Goal: Transaction & Acquisition: Purchase product/service

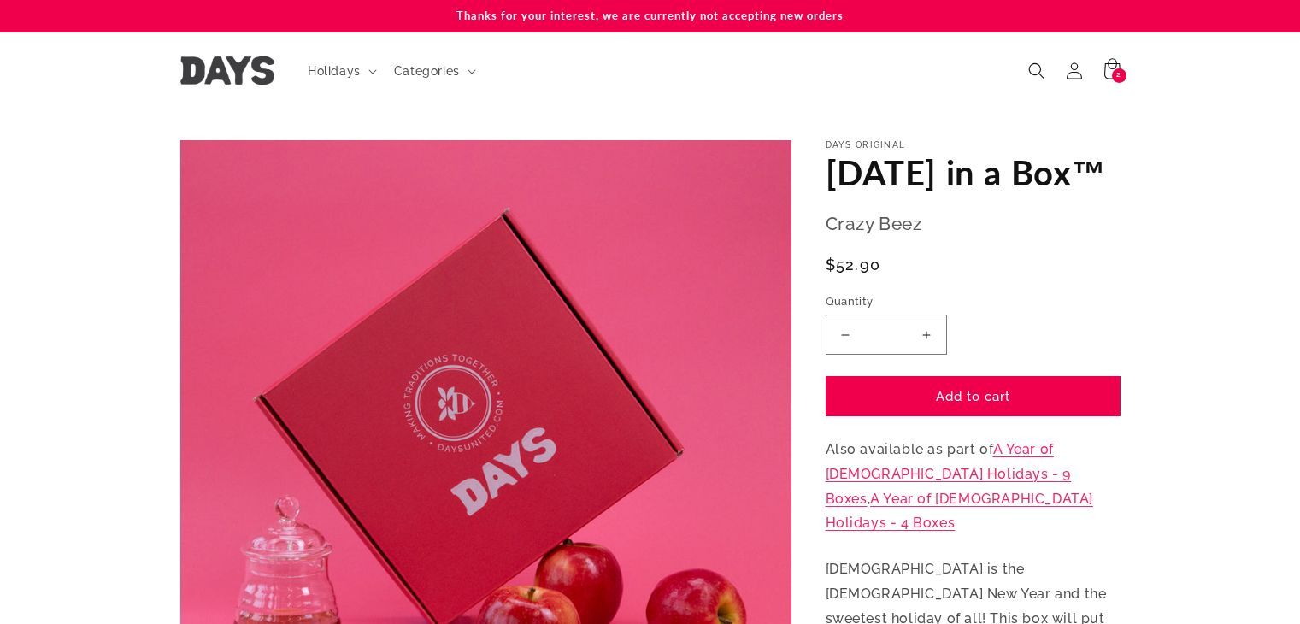
scroll to position [171, 0]
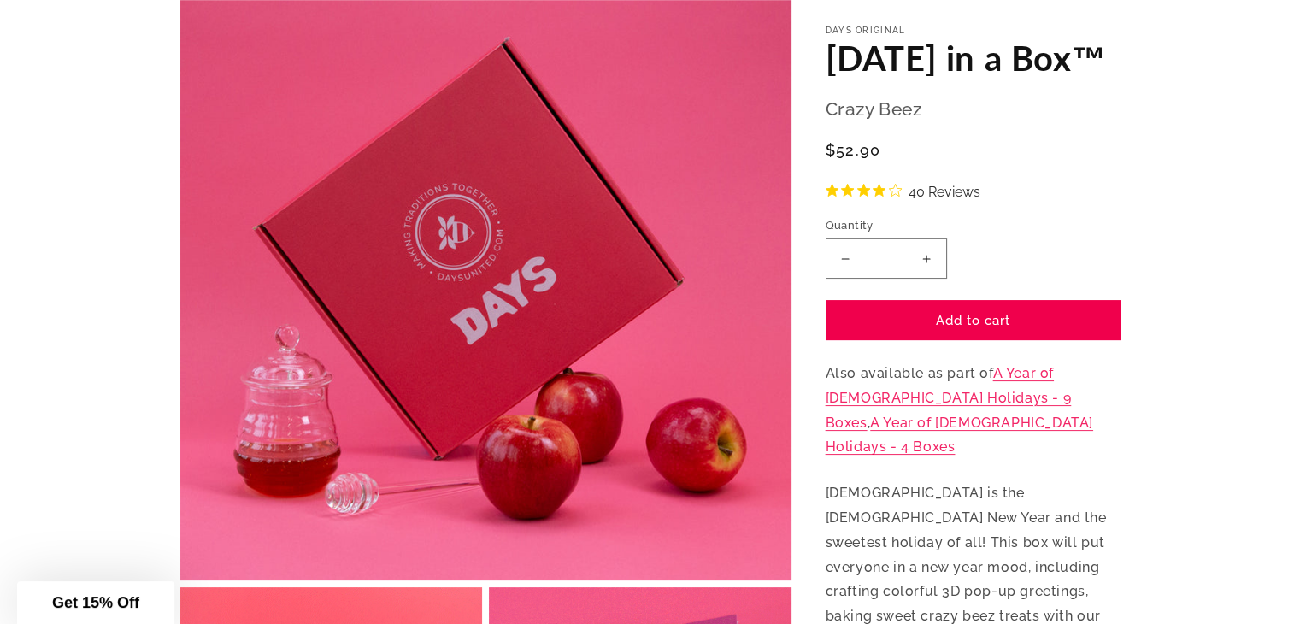
click at [926, 279] on button "Increase quantity for [DATE] in a Box™" at bounding box center [926, 258] width 38 height 40
type input "*"
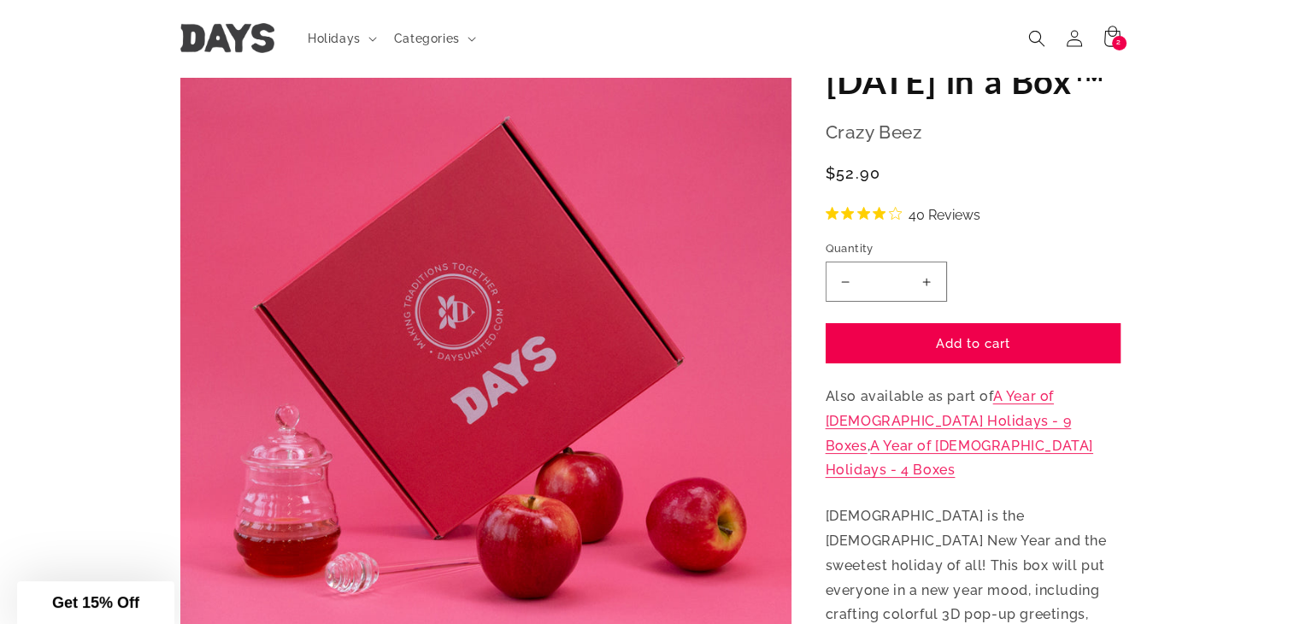
scroll to position [0, 0]
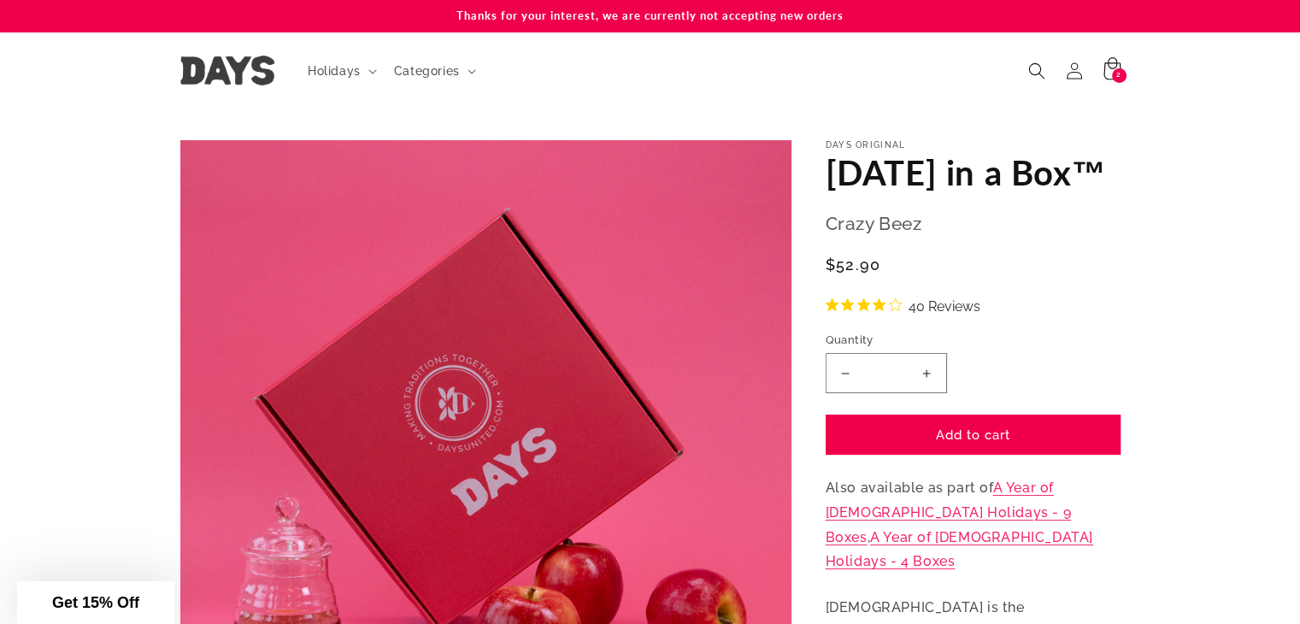
click at [1113, 69] on div "2 2 items" at bounding box center [1119, 75] width 15 height 15
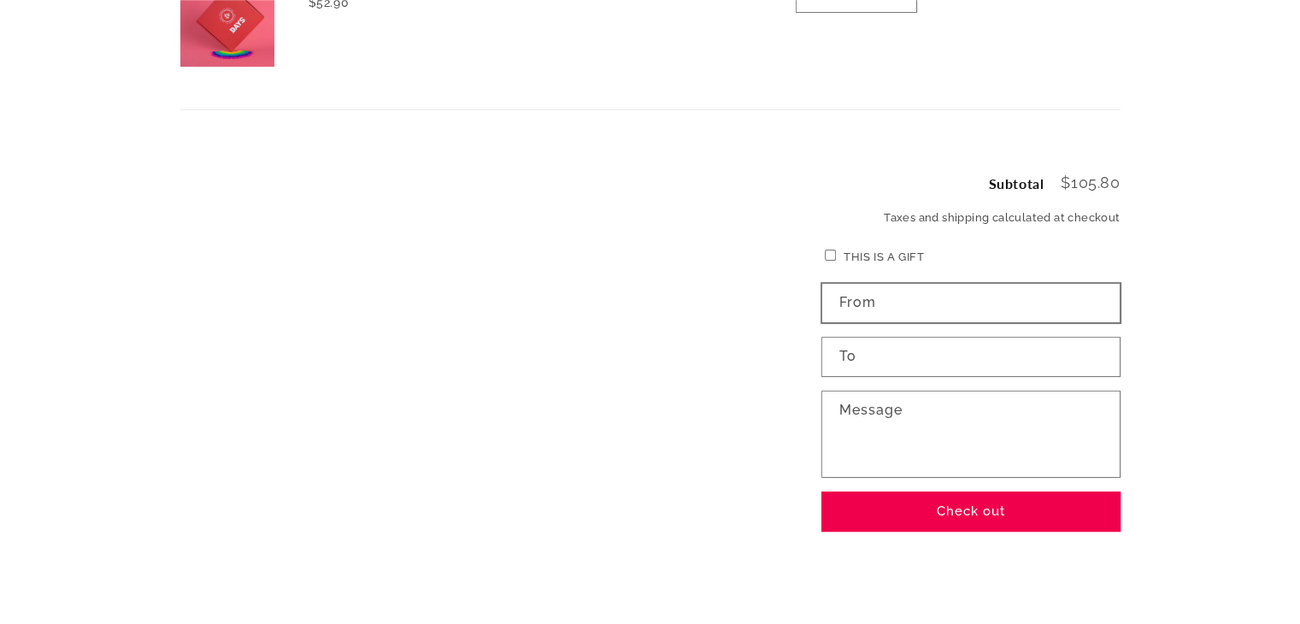
scroll to position [342, 0]
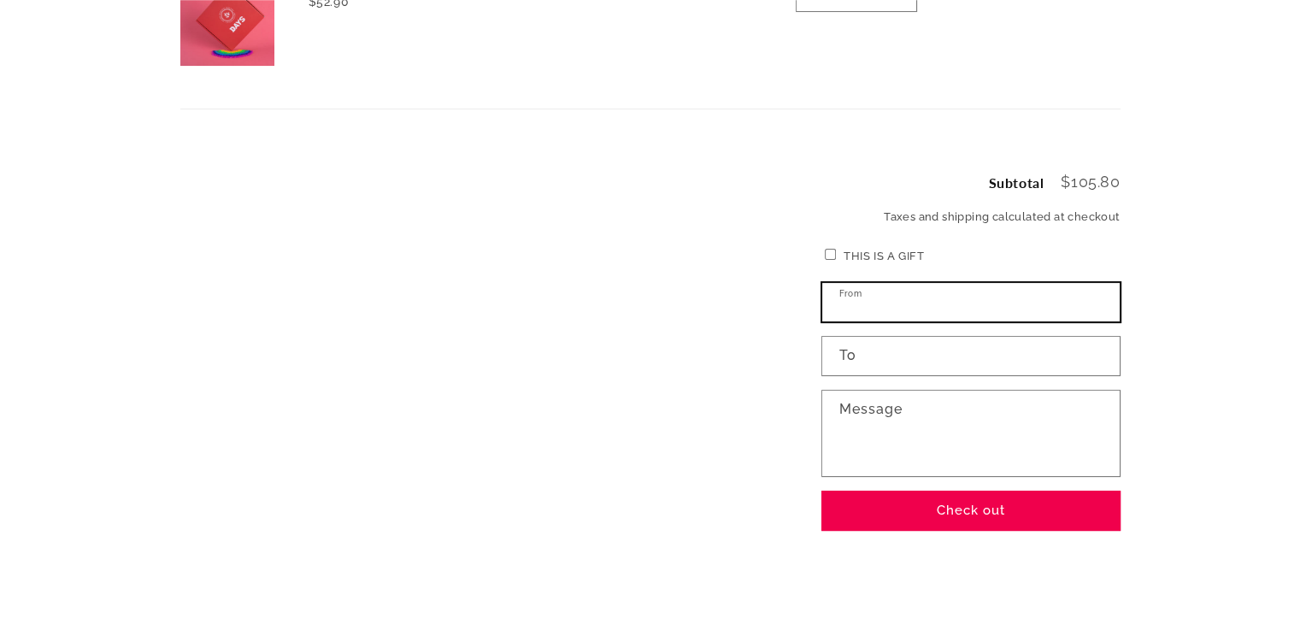
click at [943, 292] on input "From" at bounding box center [970, 302] width 297 height 38
type input "*"
type input "**********"
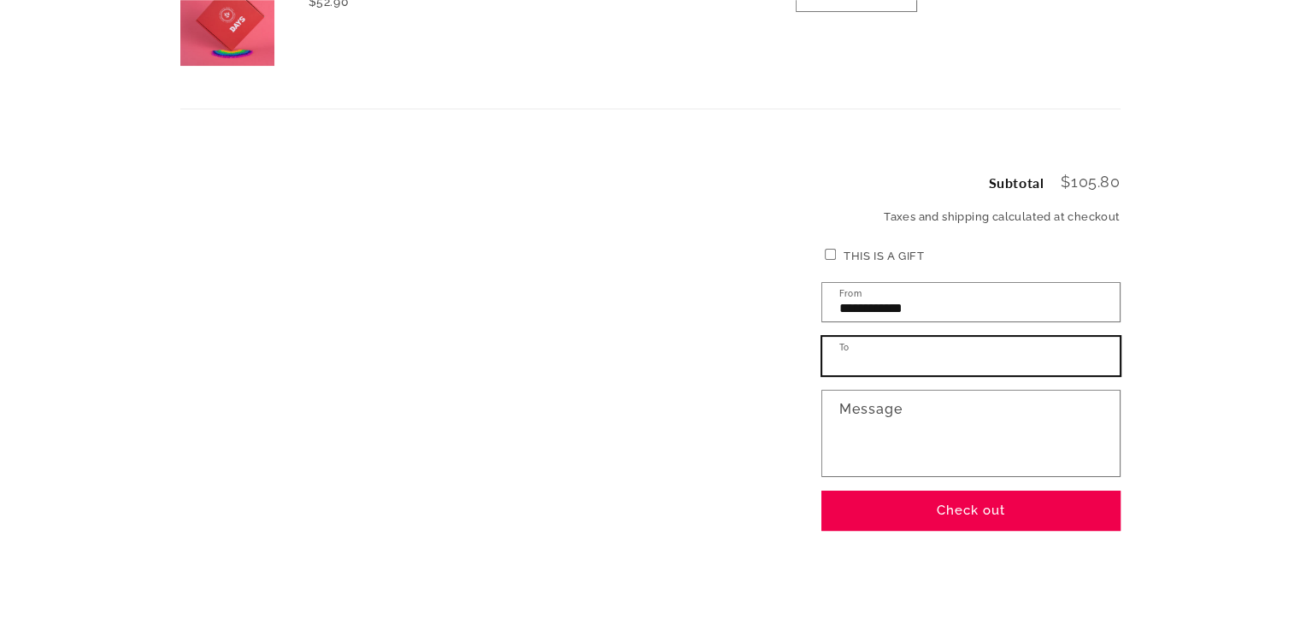
click at [888, 358] on input "To" at bounding box center [970, 356] width 297 height 38
type input "**********"
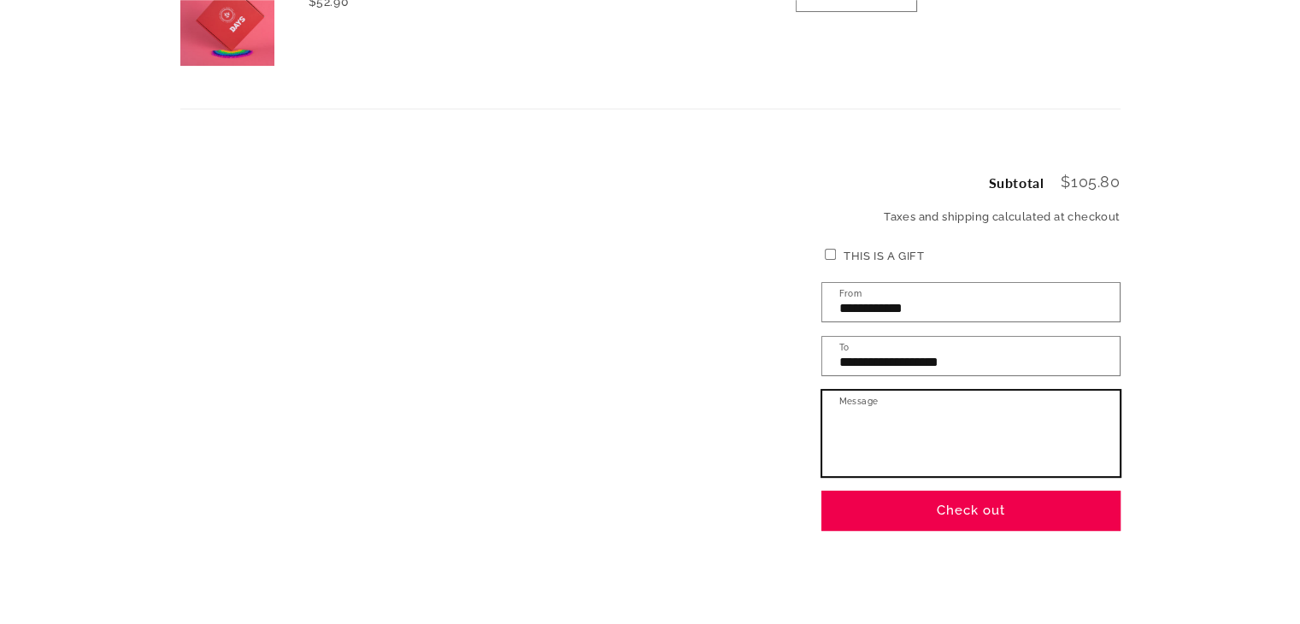
click at [884, 402] on textarea "Message" at bounding box center [970, 433] width 297 height 85
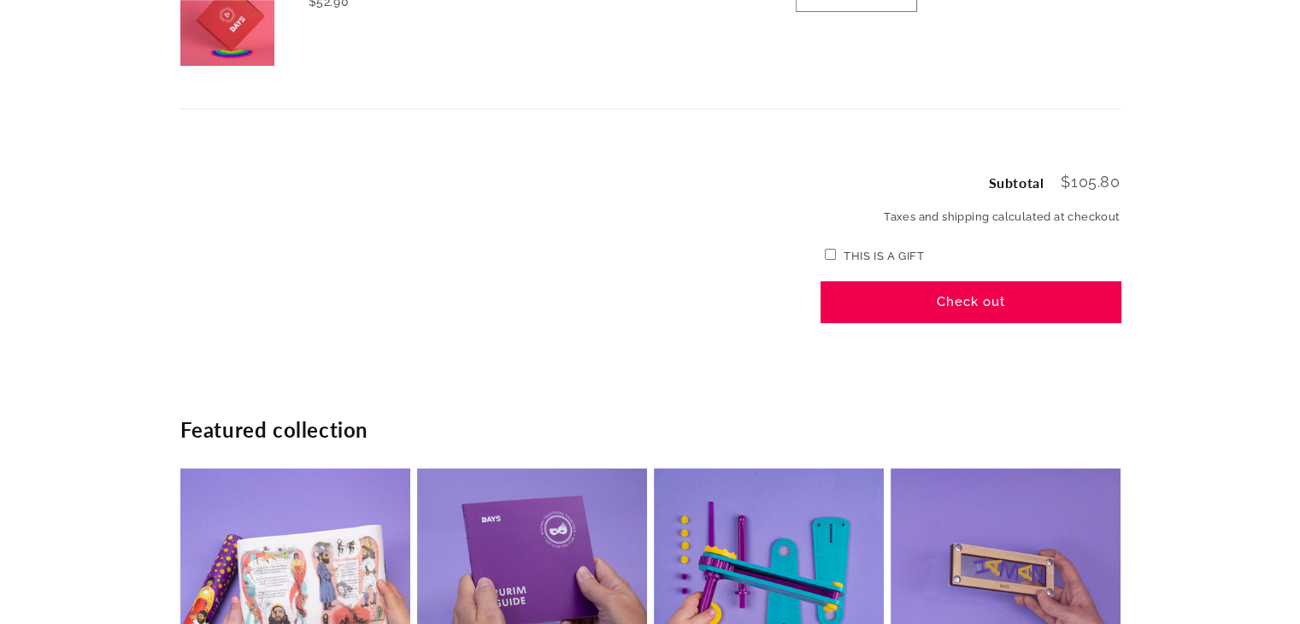
click at [980, 312] on button "Check out" at bounding box center [970, 302] width 299 height 40
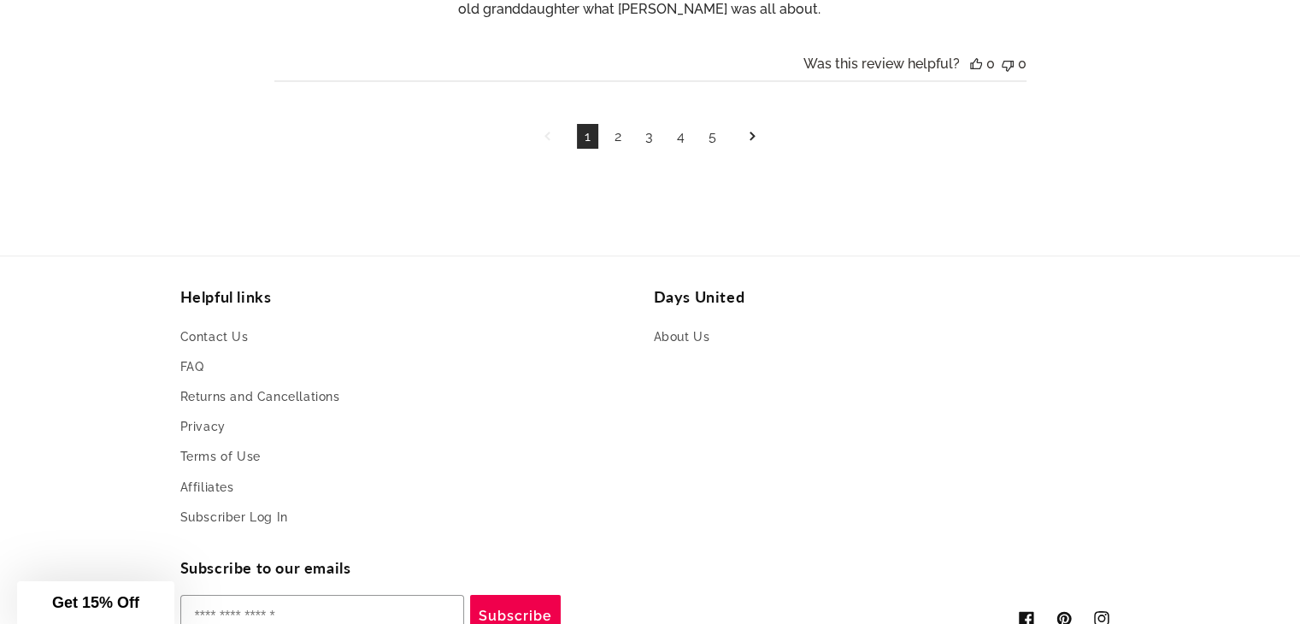
scroll to position [6587, 0]
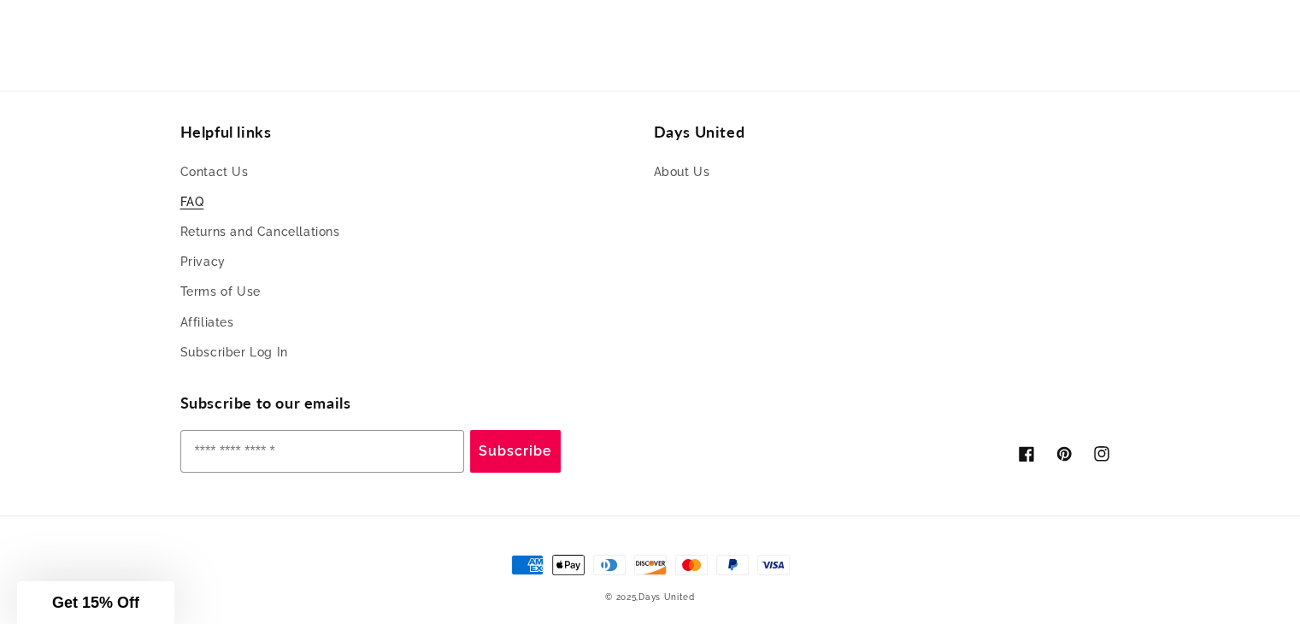
click at [197, 191] on link "FAQ" at bounding box center [192, 202] width 24 height 30
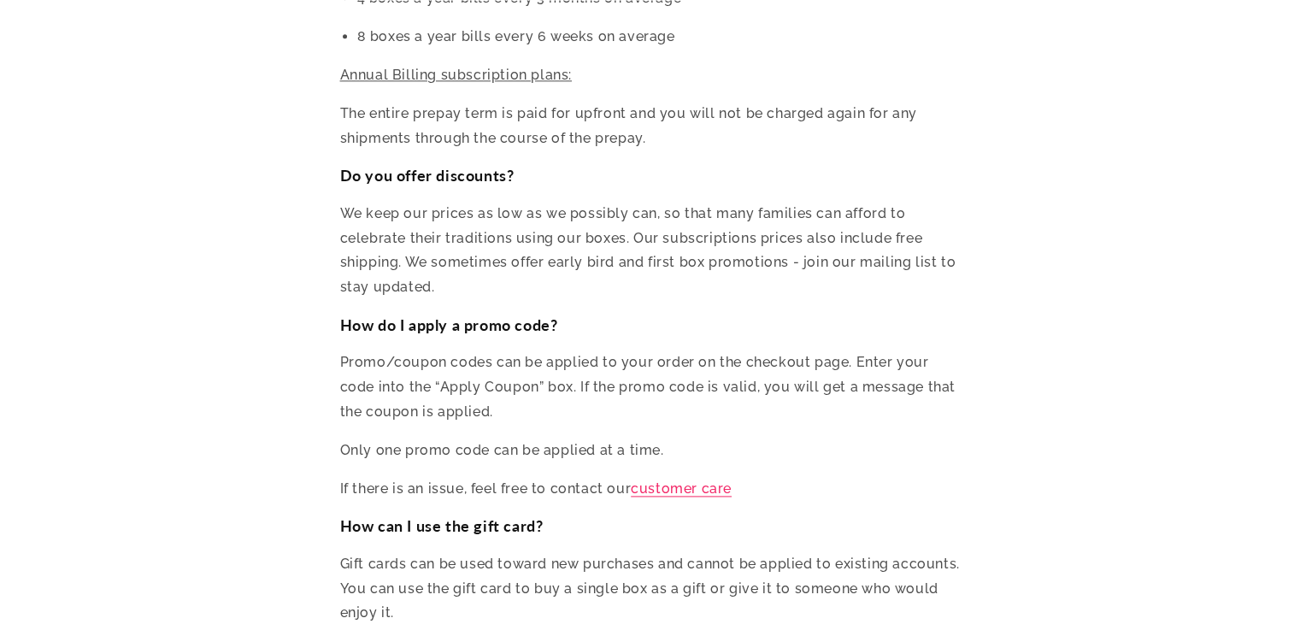
scroll to position [2478, 0]
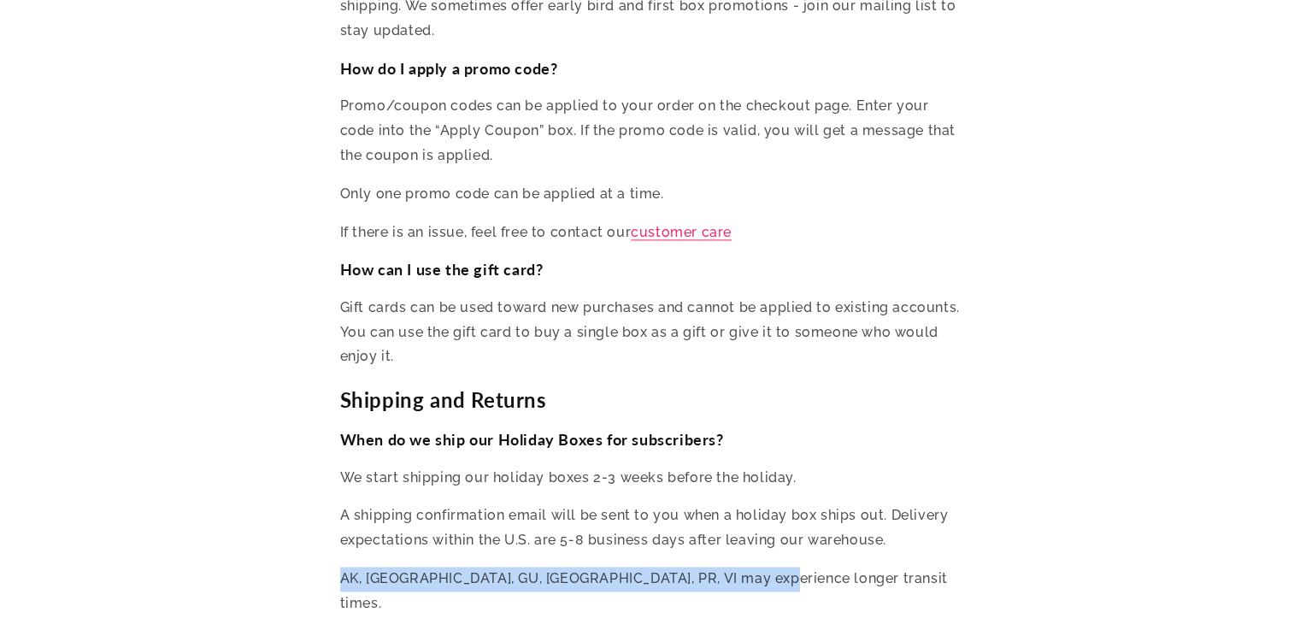
drag, startPoint x: 341, startPoint y: 524, endPoint x: 743, endPoint y: 528, distance: 401.6
click at [743, 567] on p "AK, AS, GU, HI, PR, VI may experience longer transit times." at bounding box center [650, 592] width 620 height 50
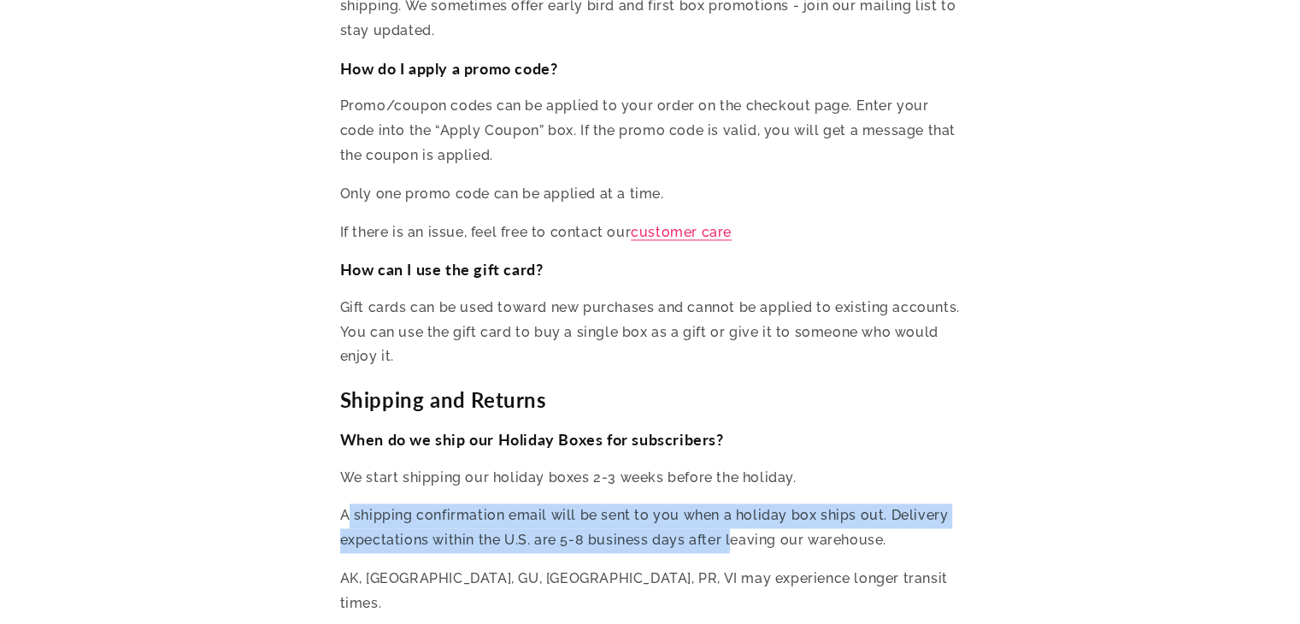
drag, startPoint x: 345, startPoint y: 469, endPoint x: 727, endPoint y: 496, distance: 382.9
click at [727, 503] on p "A shipping confirmation email will be sent to you when a holiday box ships out.…" at bounding box center [650, 528] width 620 height 50
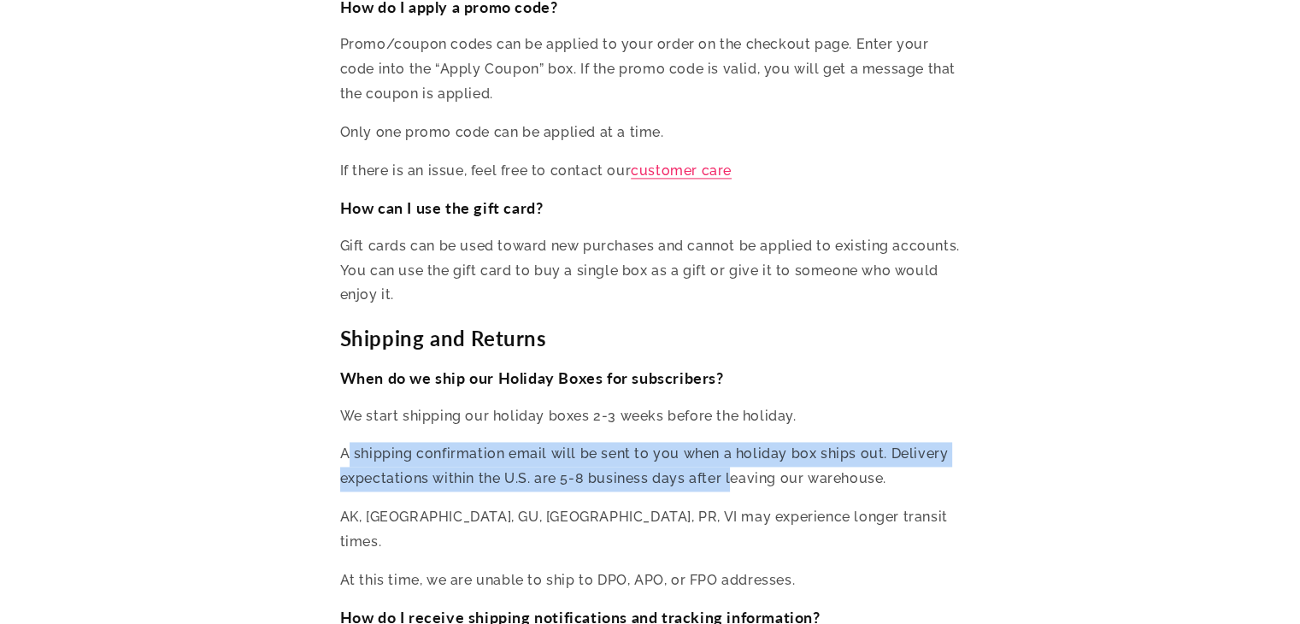
scroll to position [2649, 0]
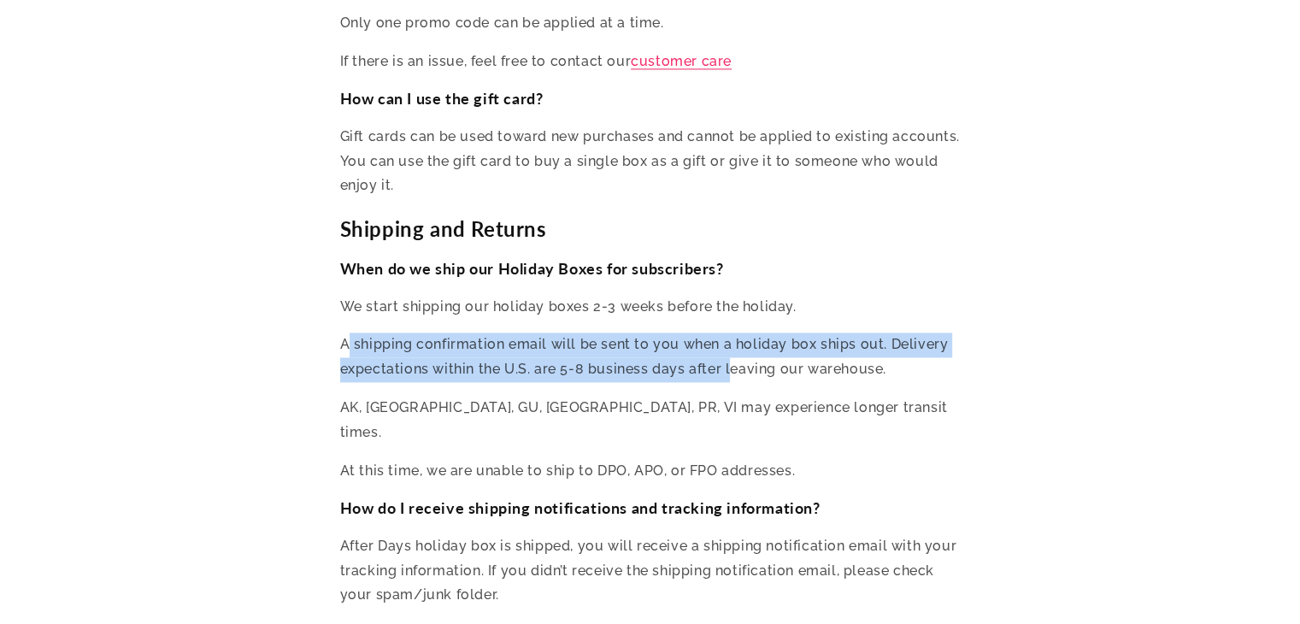
click at [455, 332] on p "A shipping confirmation email will be sent to you when a holiday box ships out.…" at bounding box center [650, 357] width 620 height 50
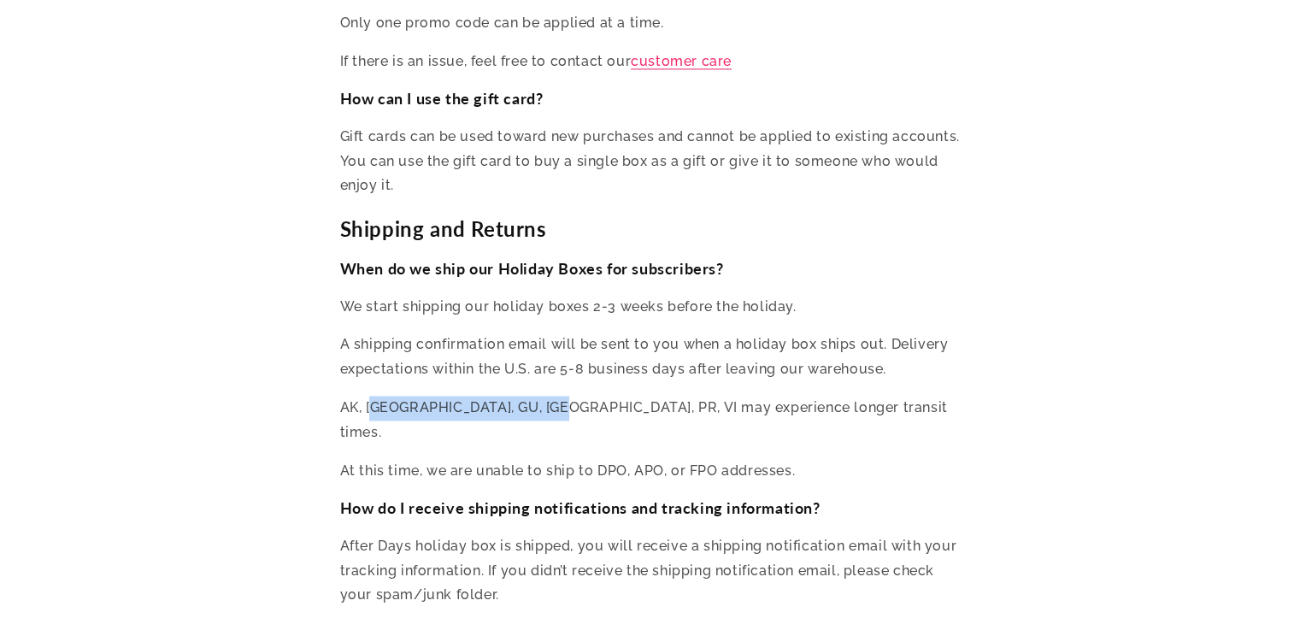
drag, startPoint x: 373, startPoint y: 353, endPoint x: 540, endPoint y: 355, distance: 167.5
click at [540, 396] on p "AK, AS, GU, HI, PR, VI may experience longer transit times." at bounding box center [650, 421] width 620 height 50
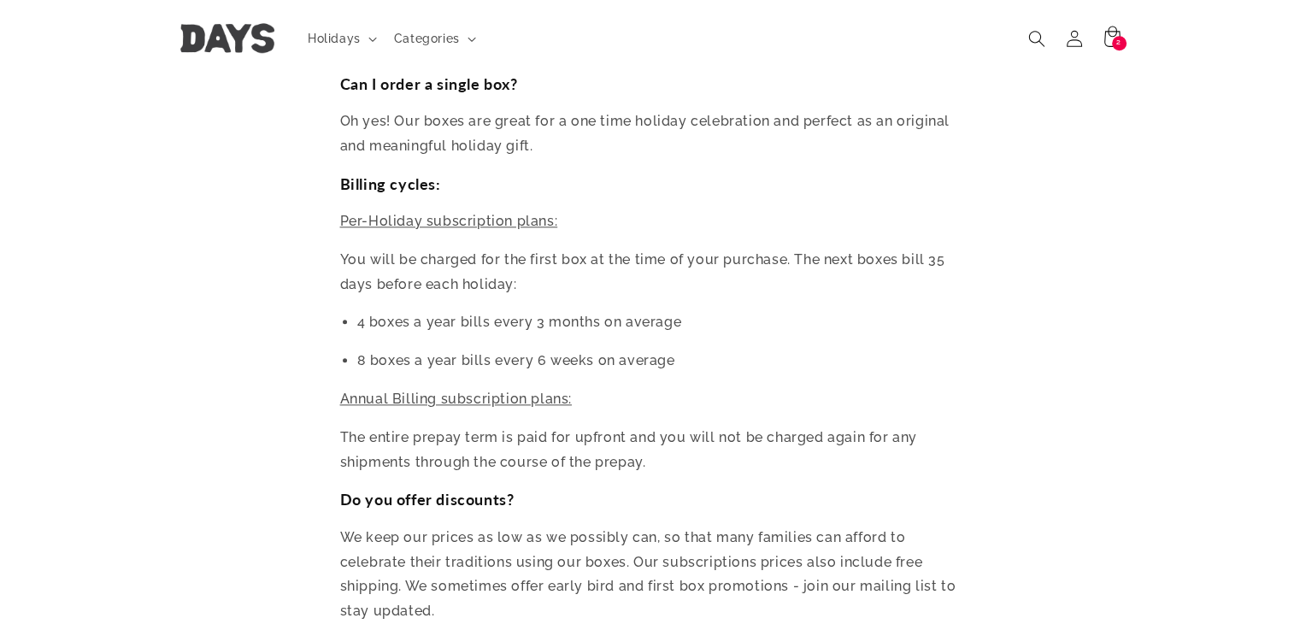
scroll to position [1880, 0]
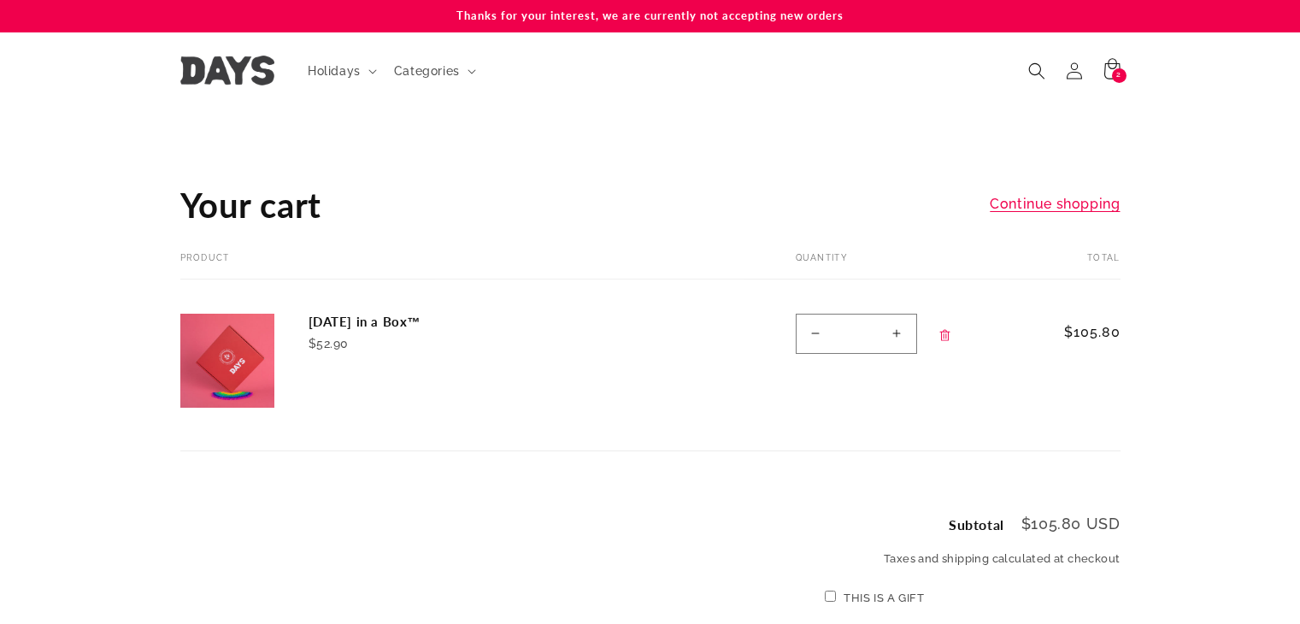
scroll to position [342, 0]
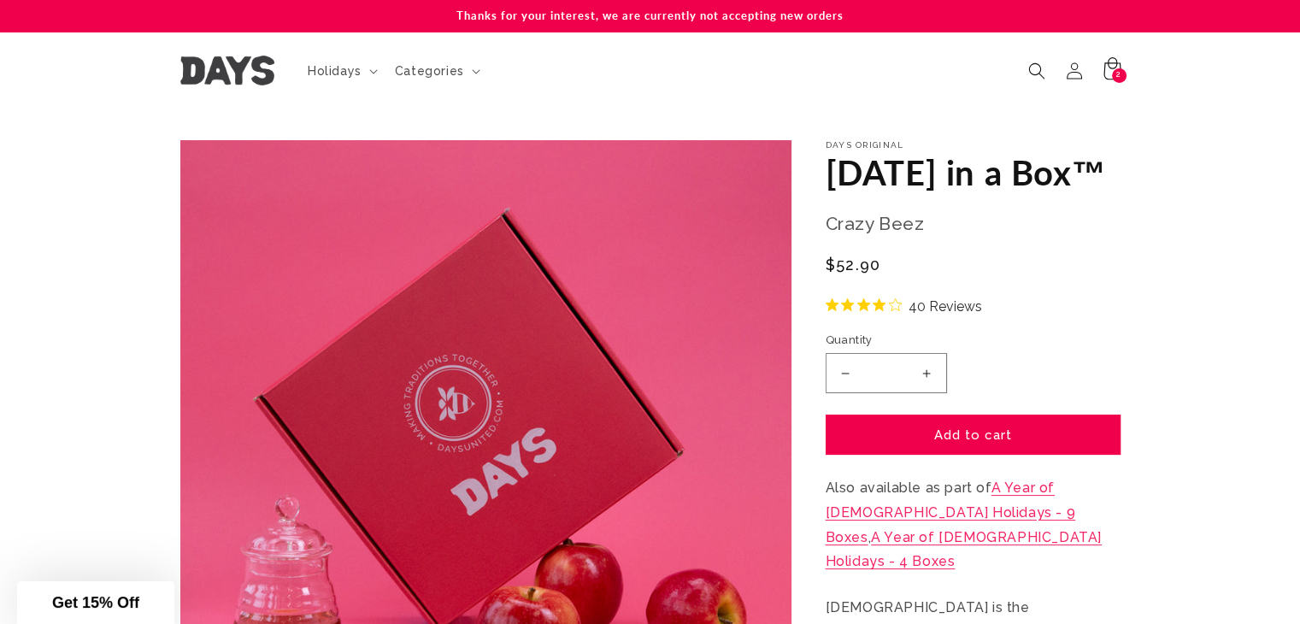
click at [1113, 76] on div "2 2 items" at bounding box center [1119, 75] width 15 height 15
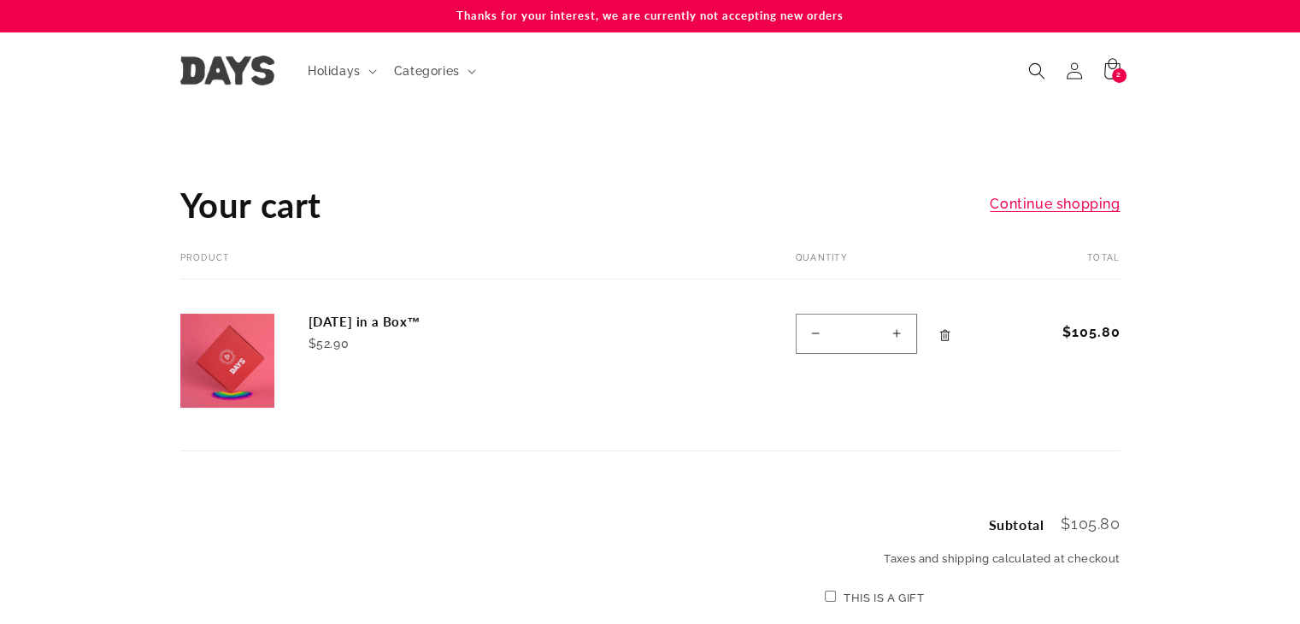
click at [942, 334] on icon "Remove Rosh Hashanah in a Box™" at bounding box center [944, 335] width 13 height 13
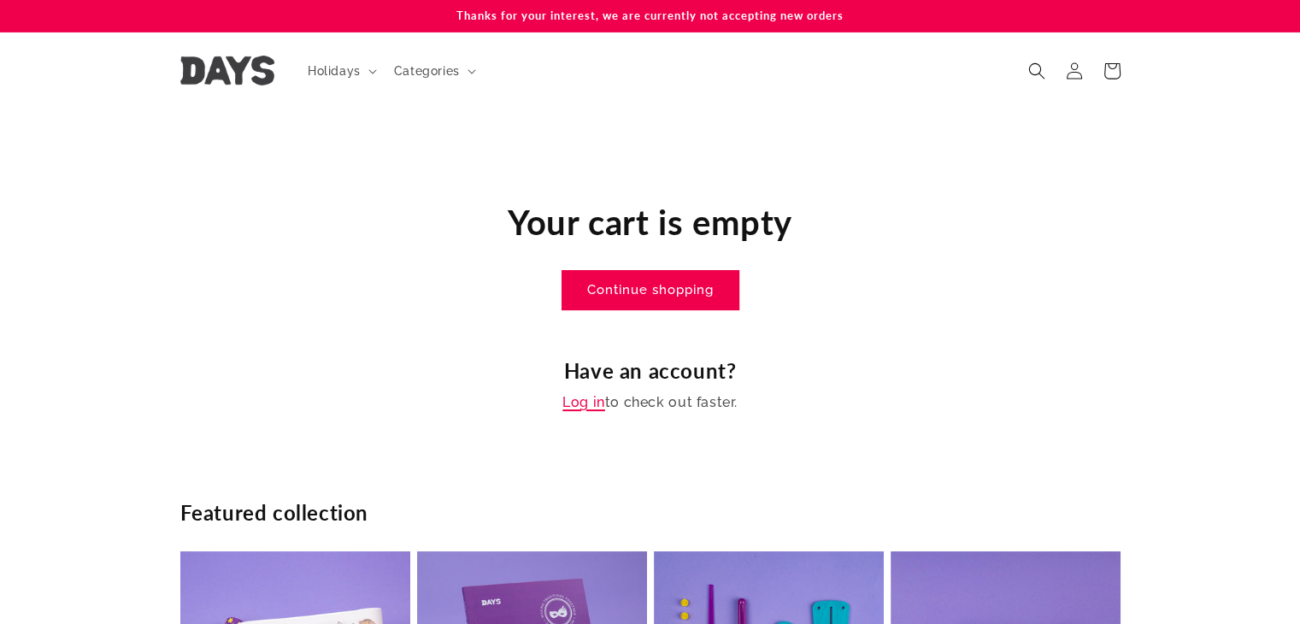
click at [593, 403] on link "Log in" at bounding box center [583, 403] width 43 height 25
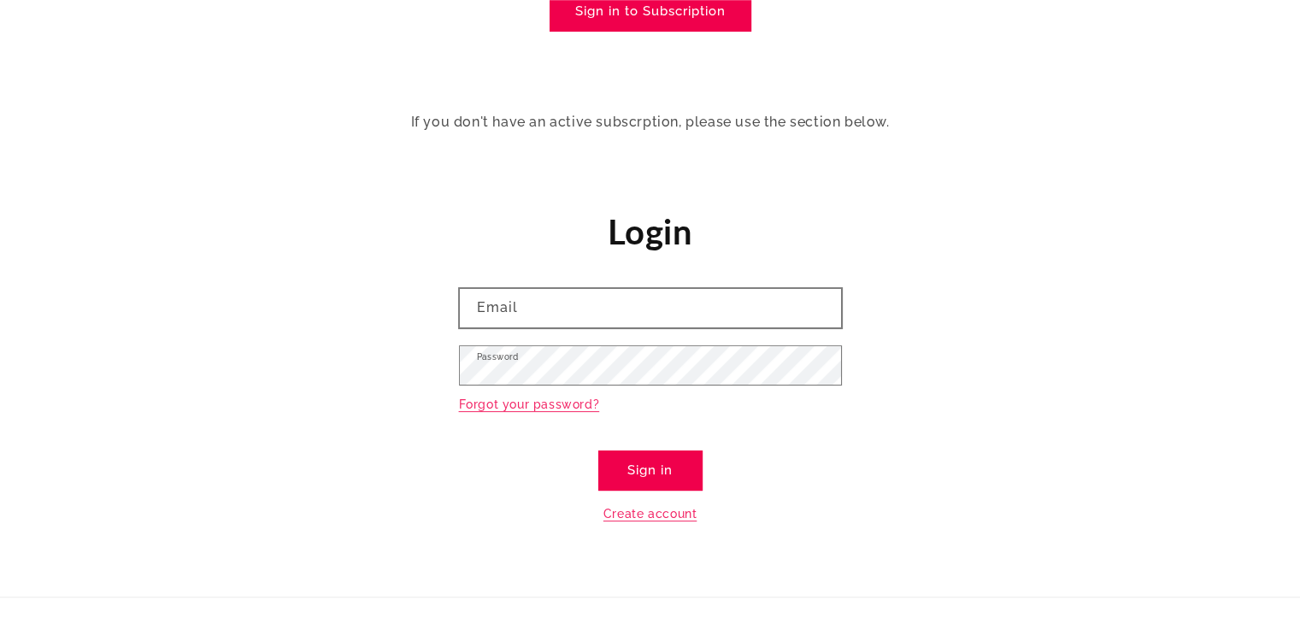
scroll to position [256, 0]
click at [595, 308] on input "Email" at bounding box center [650, 307] width 381 height 38
type input "**********"
click at [660, 510] on link "Create account" at bounding box center [649, 512] width 93 height 21
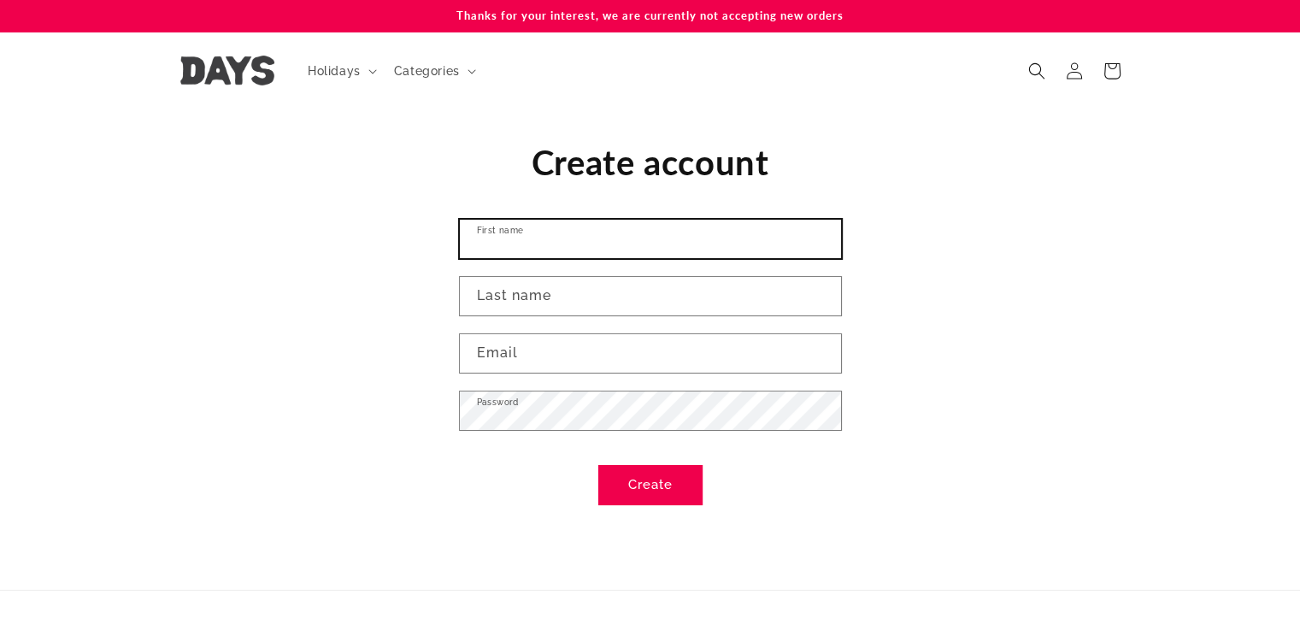
click at [578, 240] on input "First name" at bounding box center [650, 239] width 381 height 38
type input "*****"
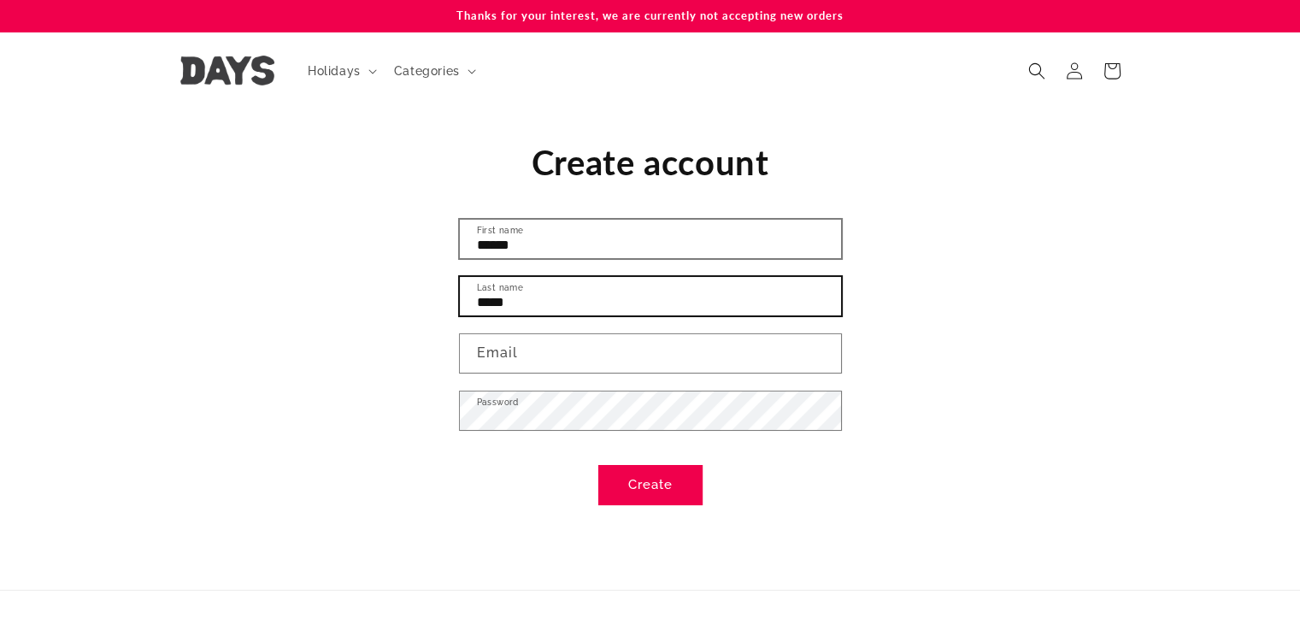
type input "*****"
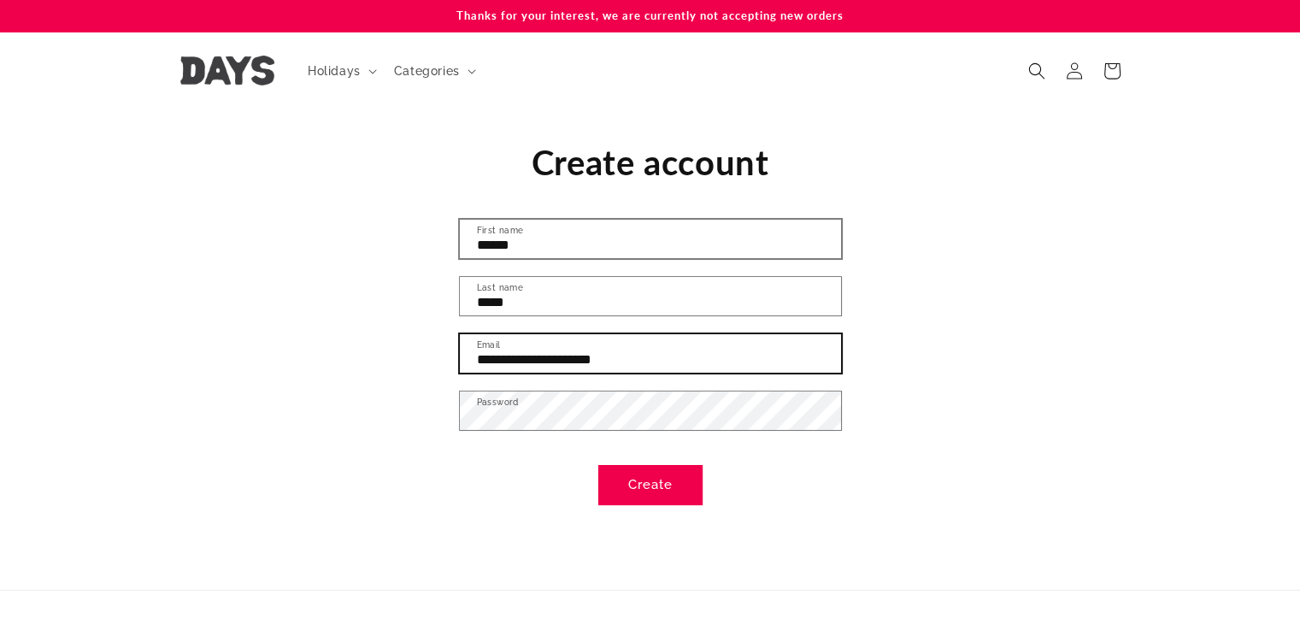
type input "**********"
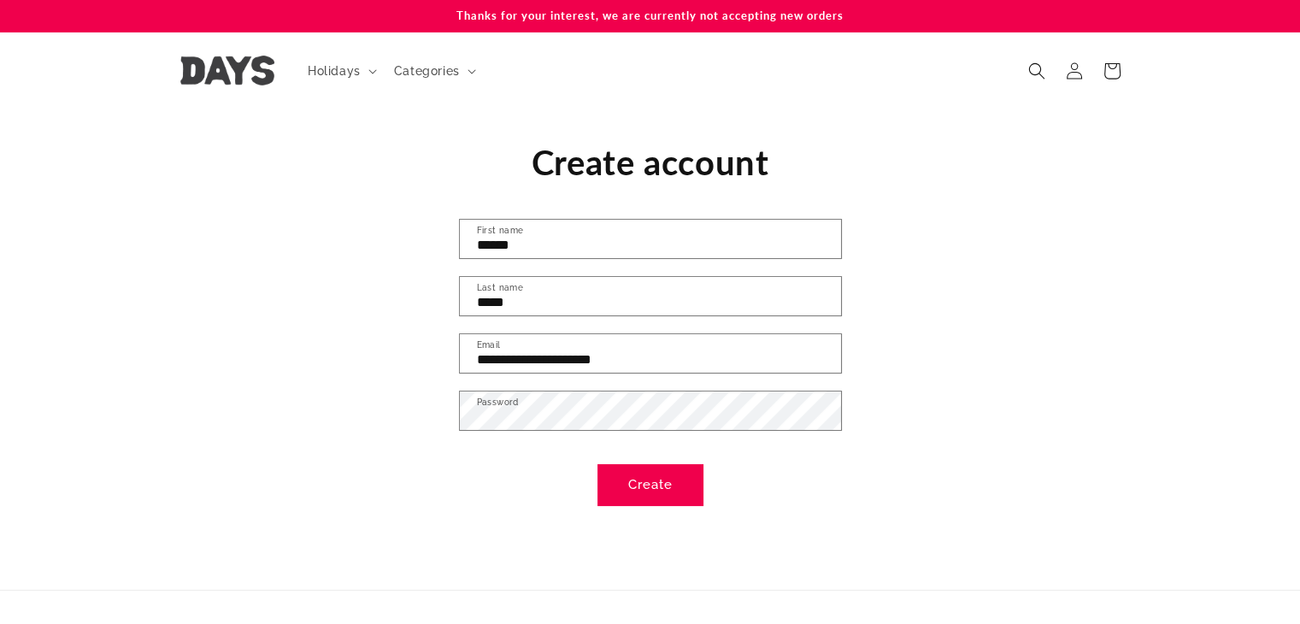
click at [655, 481] on button "Create" at bounding box center [650, 485] width 104 height 40
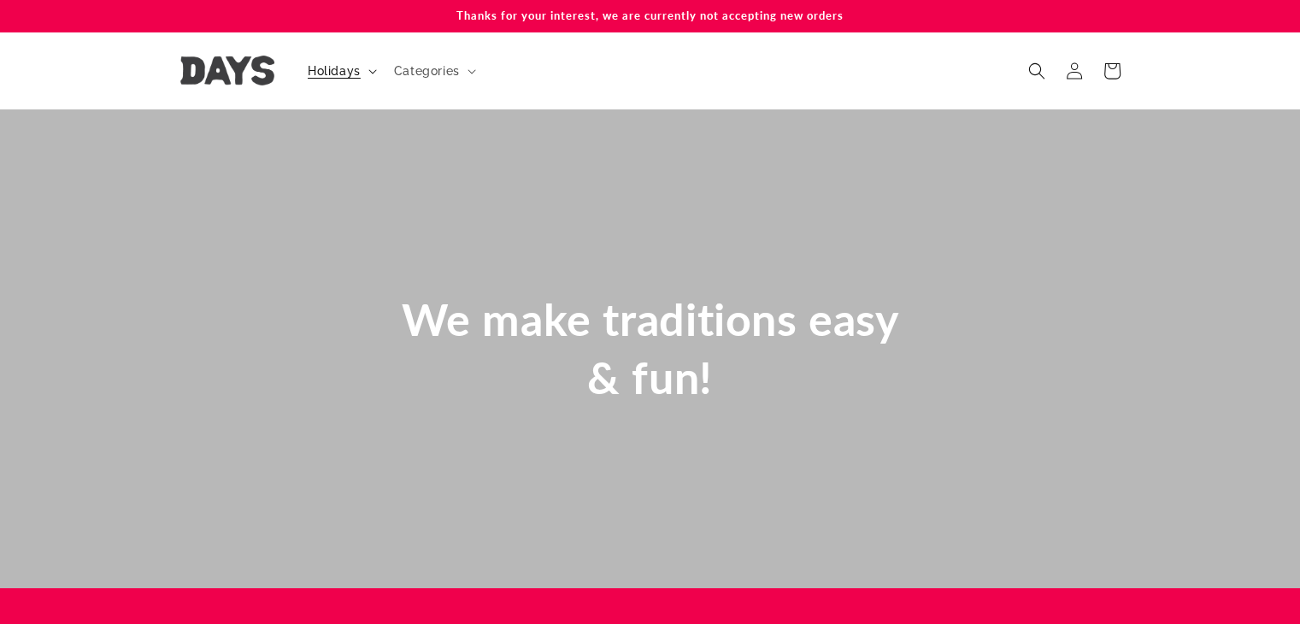
click at [311, 69] on span "Holidays" at bounding box center [334, 70] width 53 height 15
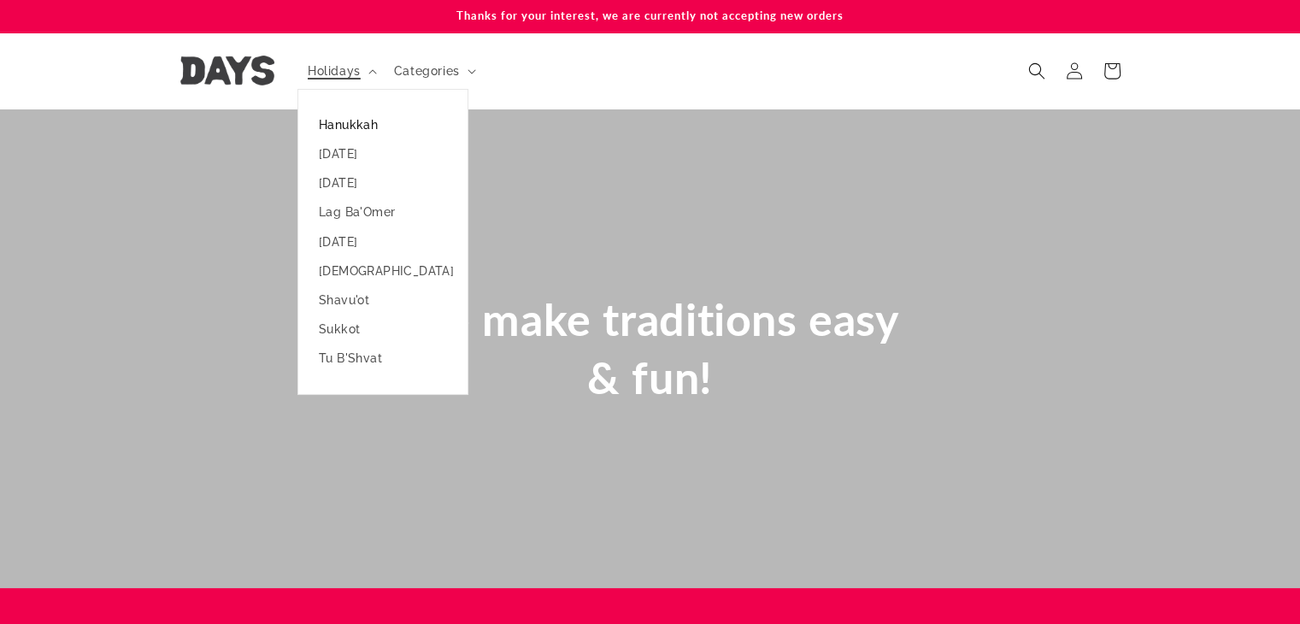
scroll to position [0, 1299]
click at [353, 127] on link "Hanukkah" at bounding box center [382, 124] width 169 height 29
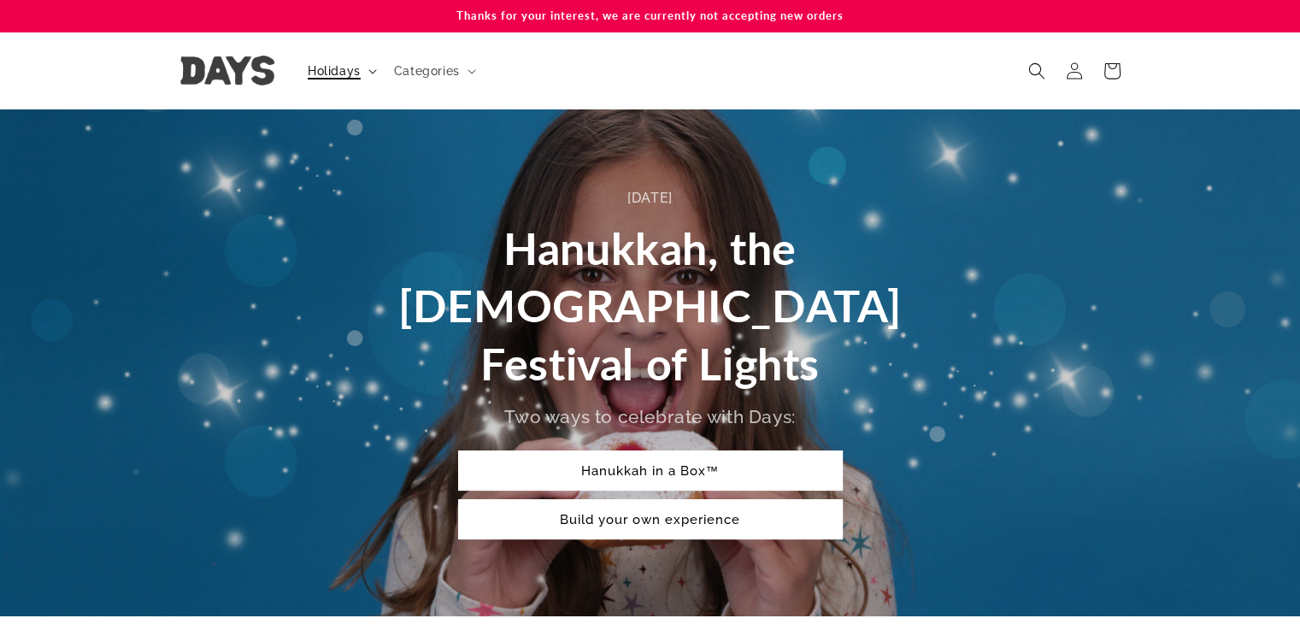
click at [344, 72] on span "Holidays" at bounding box center [334, 70] width 53 height 15
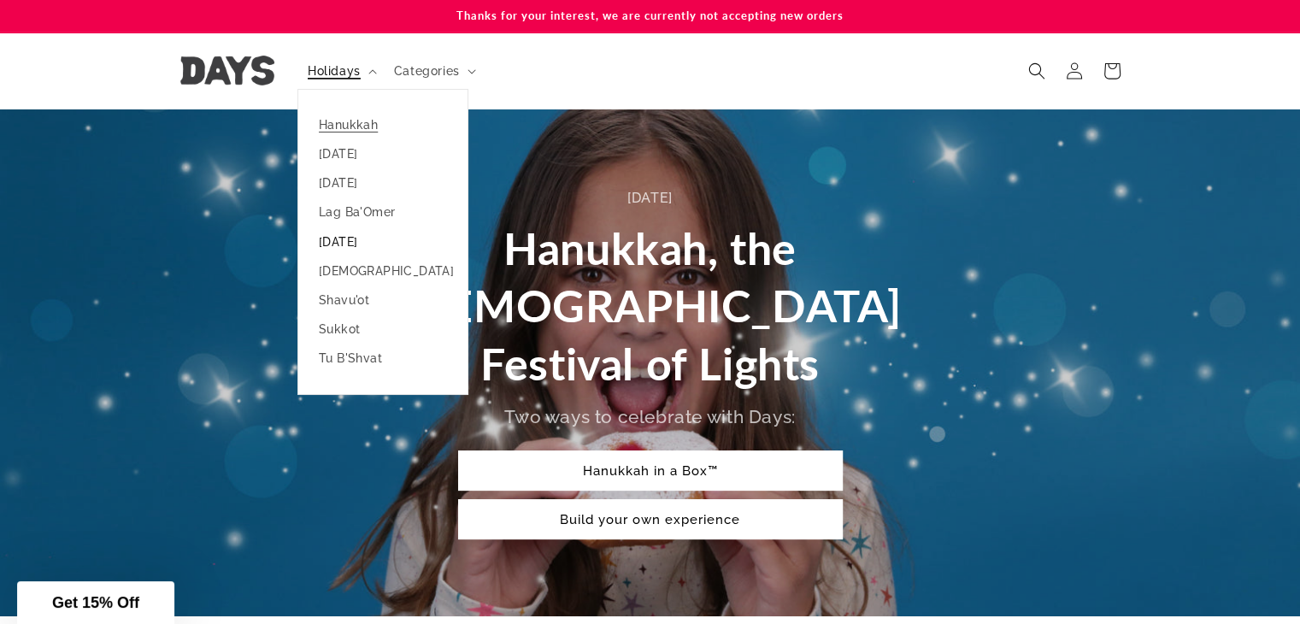
click at [338, 237] on link "[DATE]" at bounding box center [382, 241] width 169 height 29
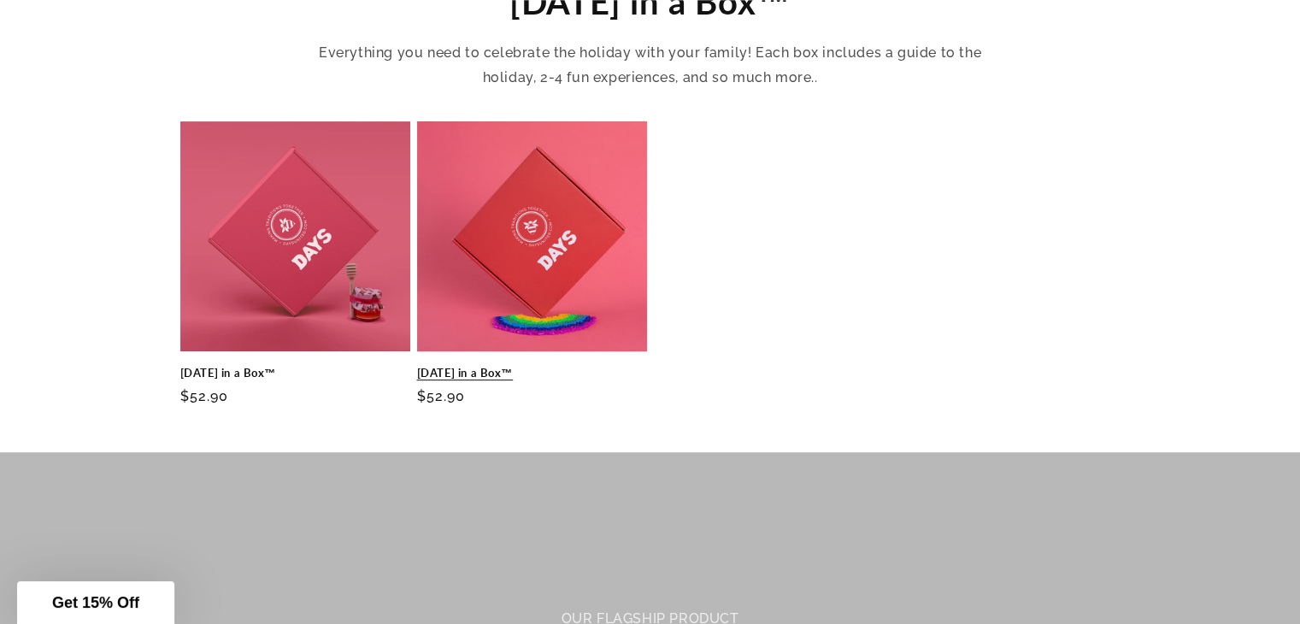
scroll to position [684, 0]
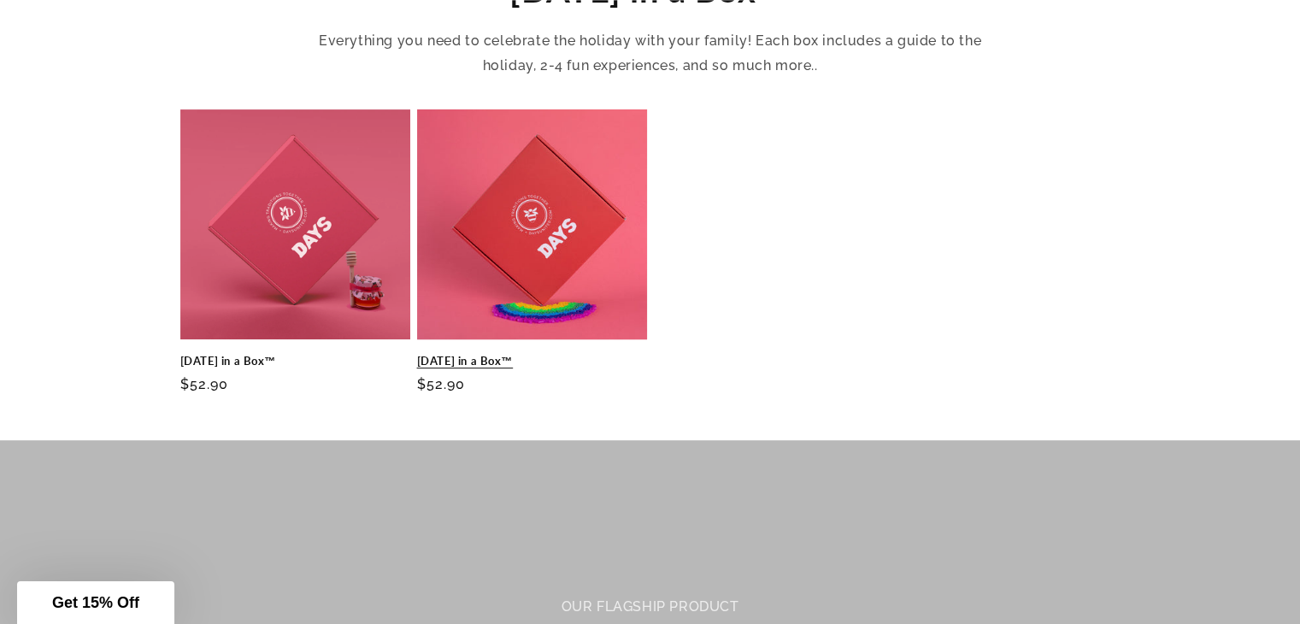
click at [582, 354] on link "[DATE] in a Box™" at bounding box center [532, 361] width 230 height 15
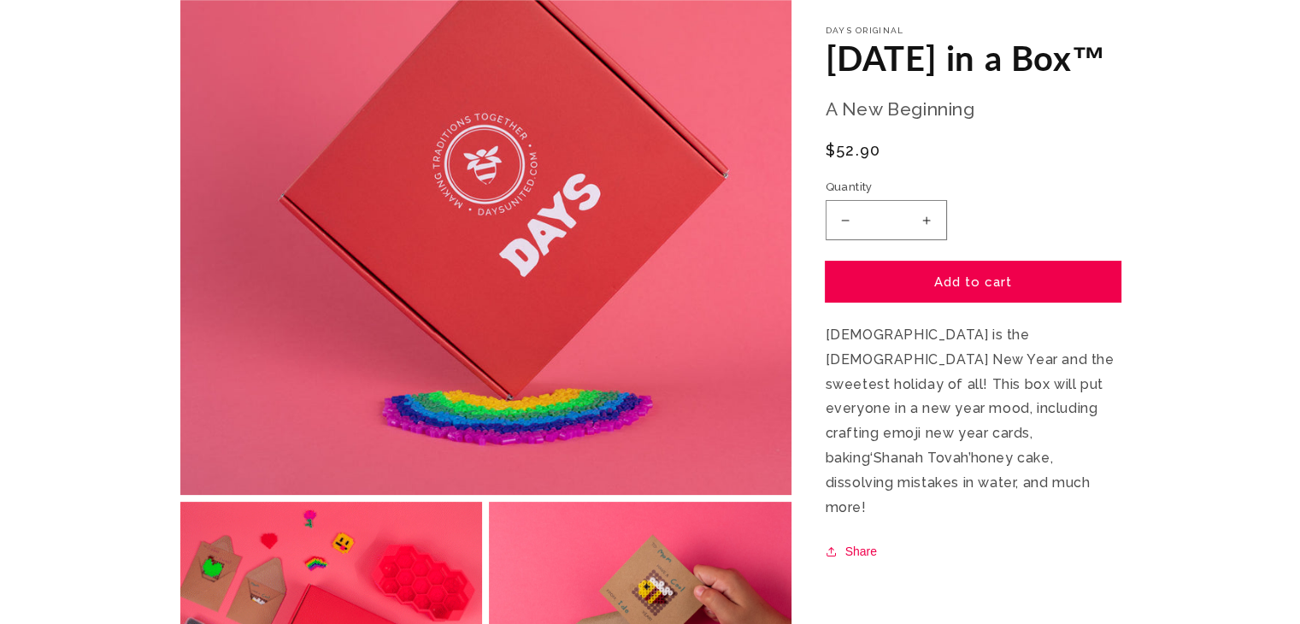
click at [991, 241] on div "Quantity Decrease quantity for Rosh Hashanah in a Box™ * Increase quantity for …" at bounding box center [972, 210] width 295 height 62
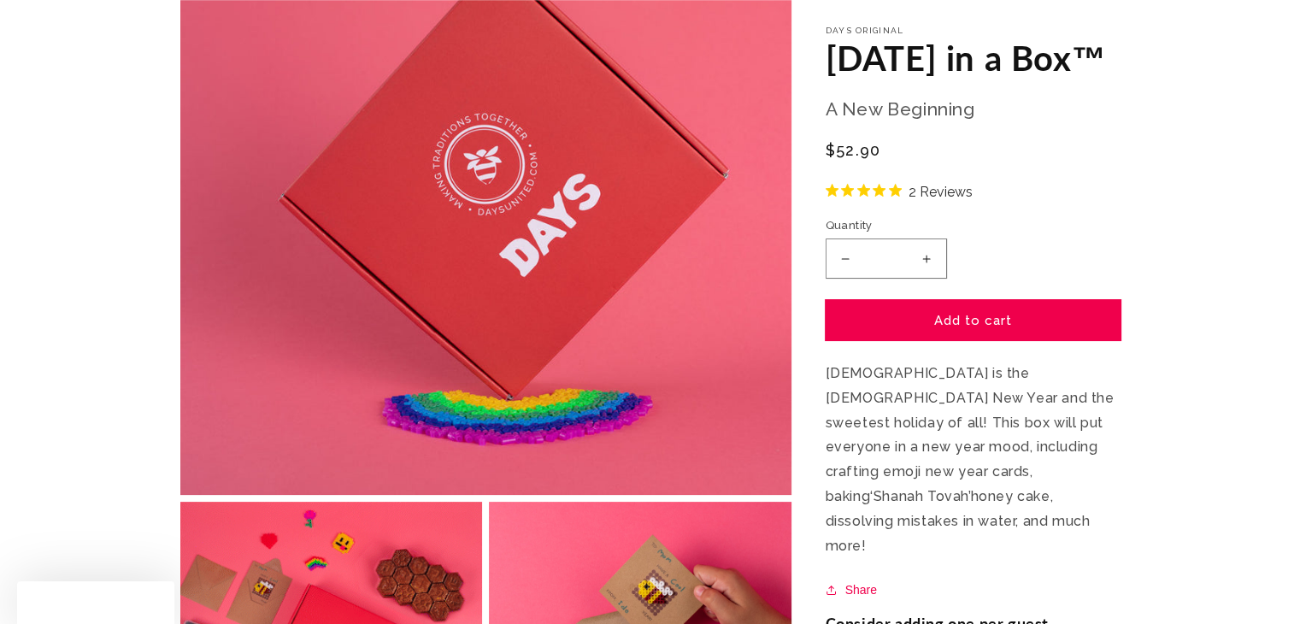
scroll to position [256, 0]
click at [975, 340] on button "Add to cart" at bounding box center [972, 320] width 295 height 40
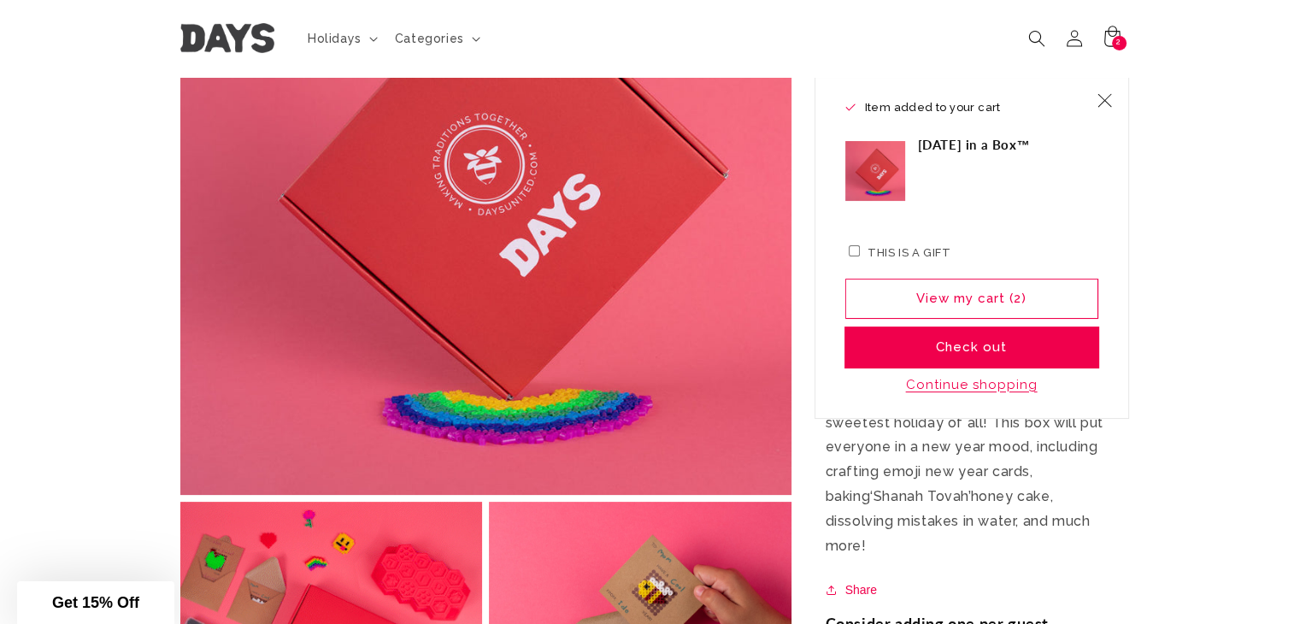
click at [975, 333] on button "Check out" at bounding box center [971, 347] width 253 height 40
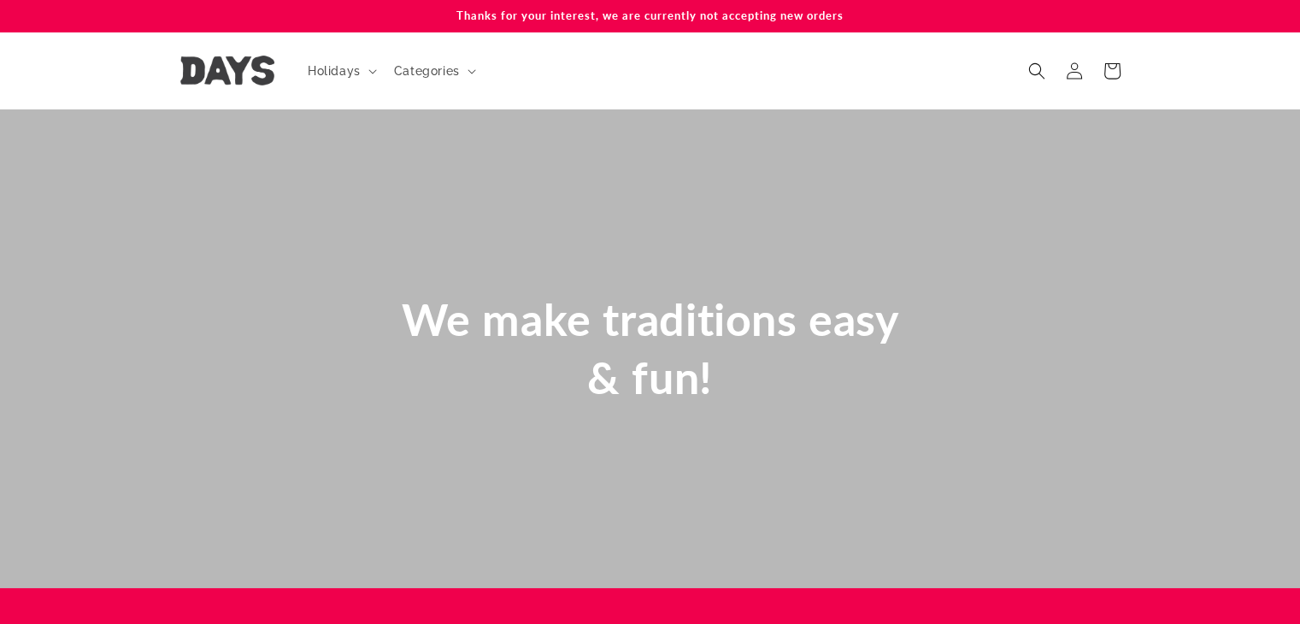
scroll to position [0, 1299]
drag, startPoint x: 502, startPoint y: 11, endPoint x: 866, endPoint y: 21, distance: 363.3
click at [866, 21] on p "Thanks for your interest, we are currently not accepting new orders" at bounding box center [650, 16] width 940 height 32
